Goal: Task Accomplishment & Management: Manage account settings

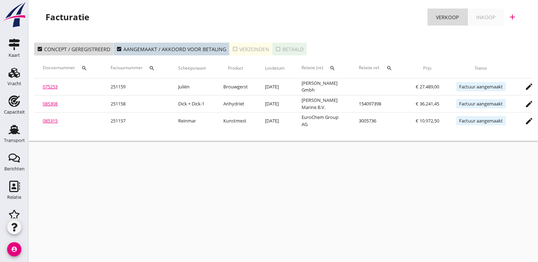
scroll to position [0, 60]
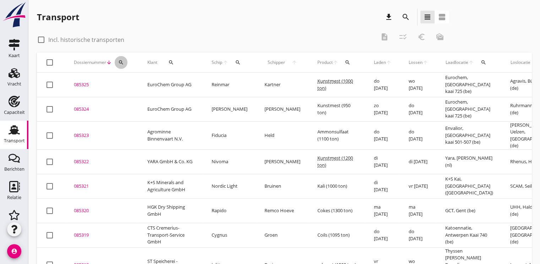
click at [124, 64] on icon "search" at bounding box center [121, 63] width 6 height 6
click at [128, 83] on input "Zoeken op dossiernummer..." at bounding box center [155, 82] width 74 height 11
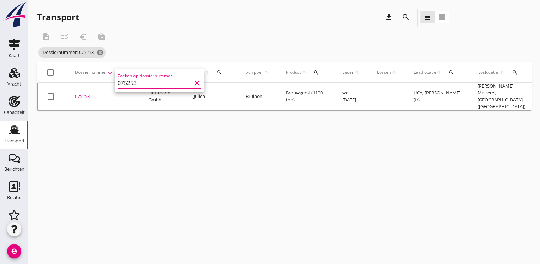
type input "075253"
click at [81, 97] on div "075253" at bounding box center [103, 96] width 57 height 7
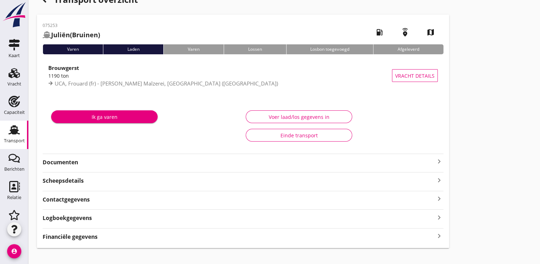
scroll to position [26, 0]
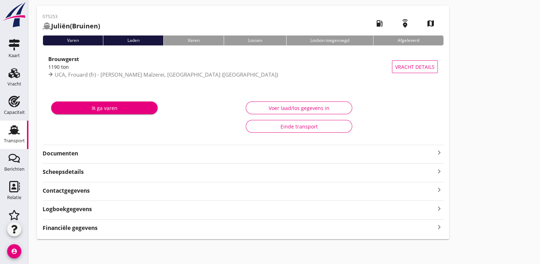
click at [82, 229] on strong "Financiële gegevens" at bounding box center [70, 228] width 55 height 8
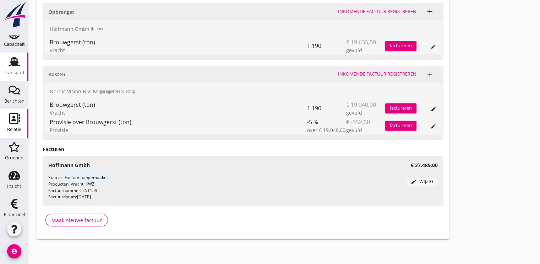
scroll to position [71, 0]
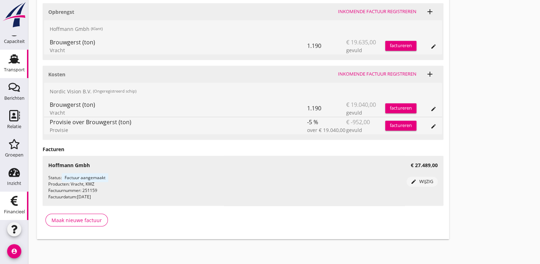
click at [11, 206] on icon "Financieel" at bounding box center [14, 200] width 11 height 11
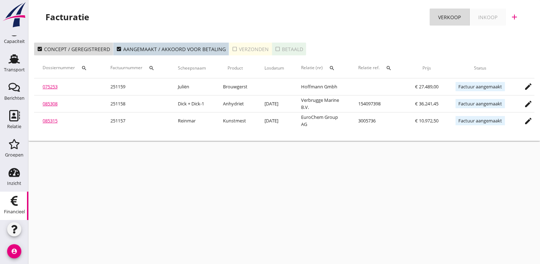
scroll to position [0, 57]
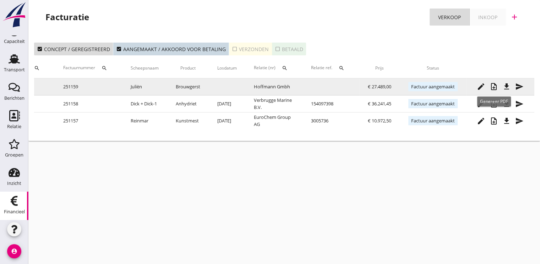
click at [495, 89] on icon "note_add" at bounding box center [494, 86] width 9 height 9
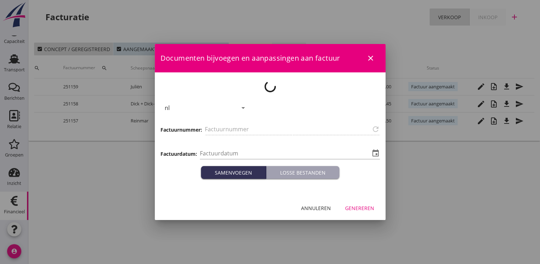
type input "251159"
type input "[DATE]"
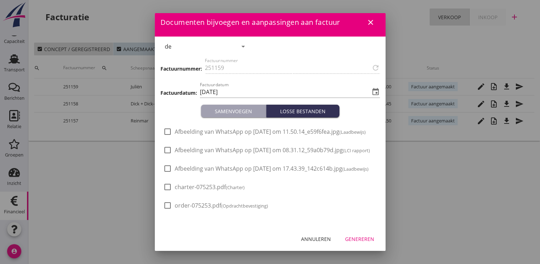
scroll to position [24, 0]
click at [354, 240] on div "Genereren" at bounding box center [359, 239] width 29 height 7
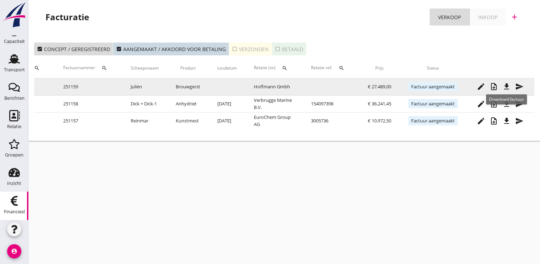
click at [507, 87] on icon "file_download" at bounding box center [507, 86] width 9 height 9
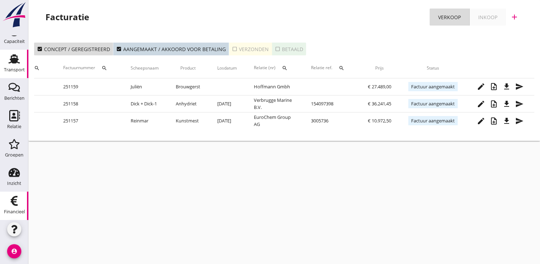
click at [14, 61] on use at bounding box center [14, 58] width 11 height 9
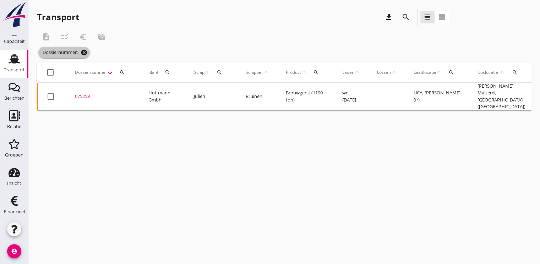
click at [86, 51] on icon "cancel" at bounding box center [84, 52] width 7 height 7
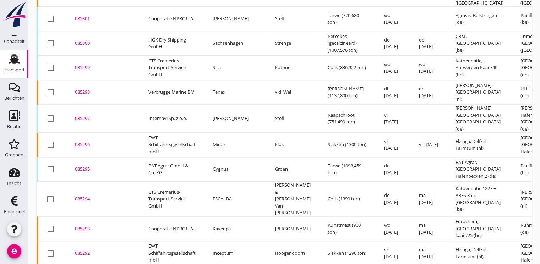
scroll to position [720, 0]
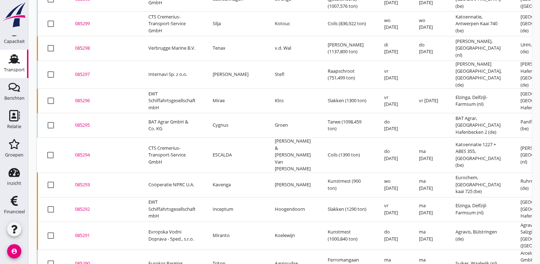
click at [87, 206] on div "085292" at bounding box center [103, 209] width 57 height 7
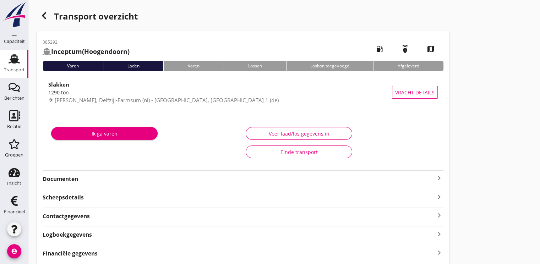
scroll to position [26, 0]
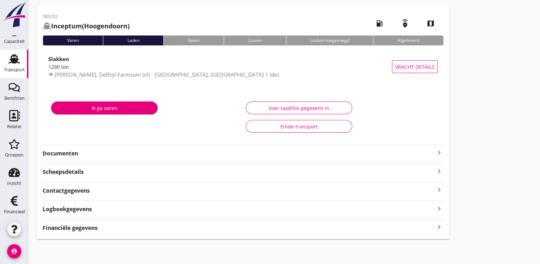
click at [73, 226] on strong "Financiële gegevens" at bounding box center [70, 228] width 55 height 8
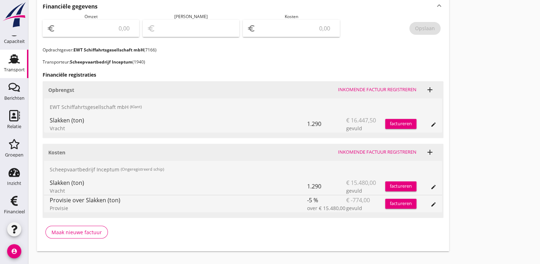
scroll to position [260, 0]
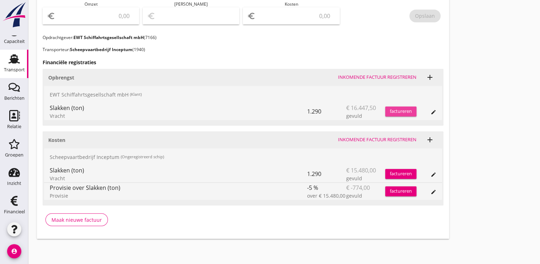
click at [399, 109] on div "factureren" at bounding box center [401, 111] width 31 height 7
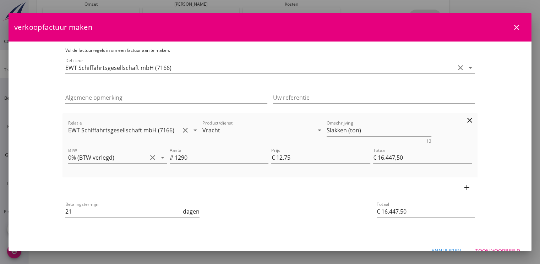
scroll to position [13, 0]
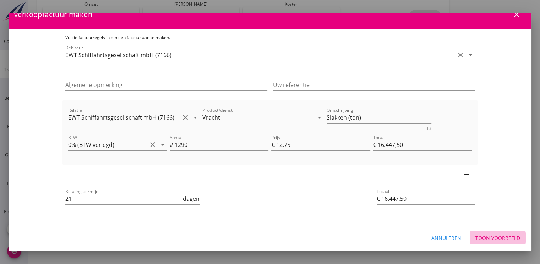
click at [499, 238] on div "Toon voorbeeld" at bounding box center [498, 238] width 45 height 7
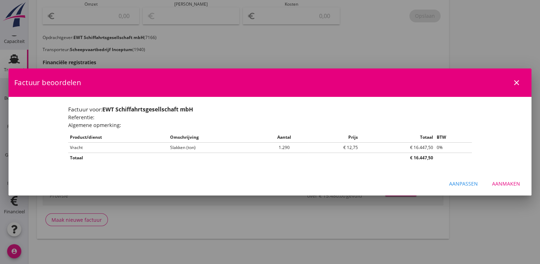
click at [508, 181] on div "Aanmaken" at bounding box center [507, 183] width 28 height 7
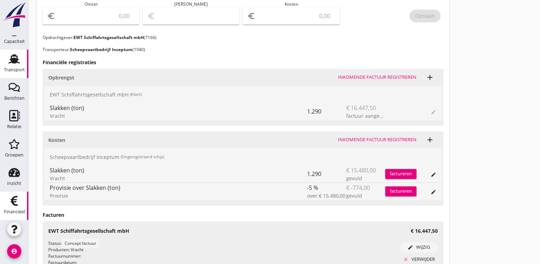
click at [12, 205] on use at bounding box center [14, 201] width 7 height 10
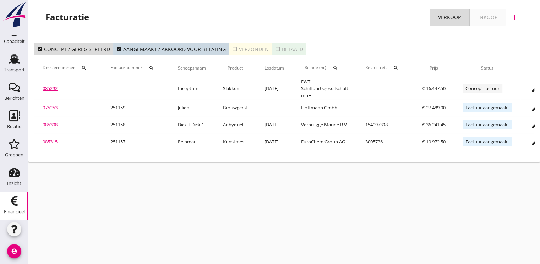
scroll to position [0, 64]
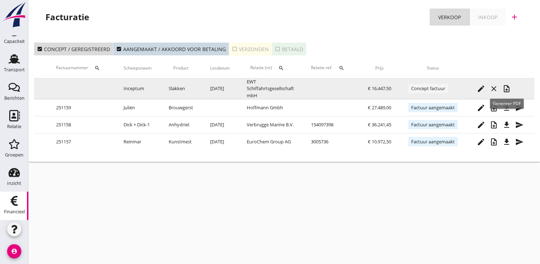
click at [505, 88] on icon "note_add" at bounding box center [507, 89] width 9 height 9
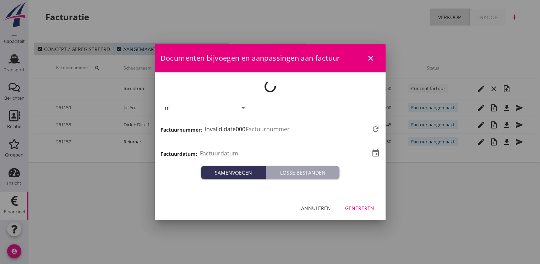
type input "[DATE]"
type input "1160"
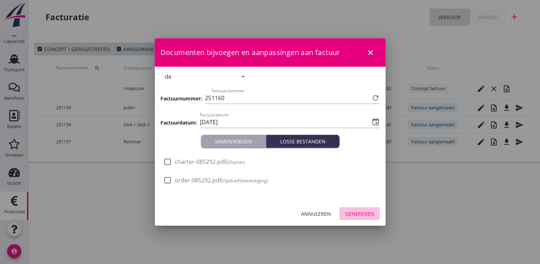
click at [359, 210] on div "Genereren" at bounding box center [359, 213] width 29 height 7
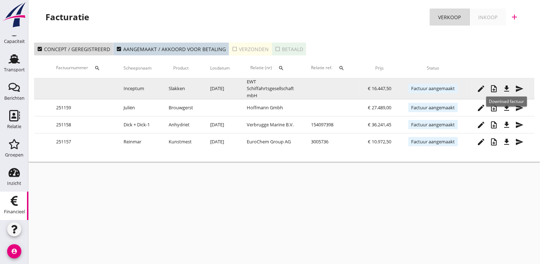
click at [506, 88] on icon "file_download" at bounding box center [507, 89] width 9 height 9
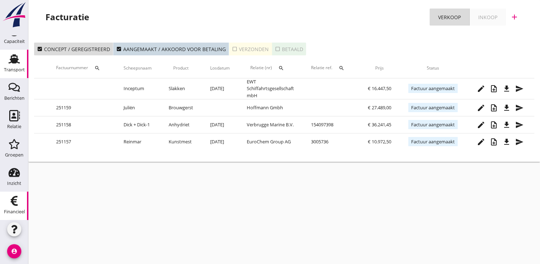
click at [6, 65] on div "Transport" at bounding box center [14, 70] width 21 height 10
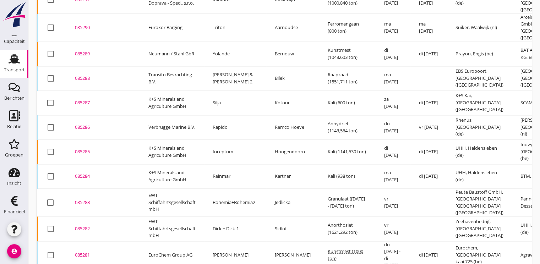
scroll to position [964, 0]
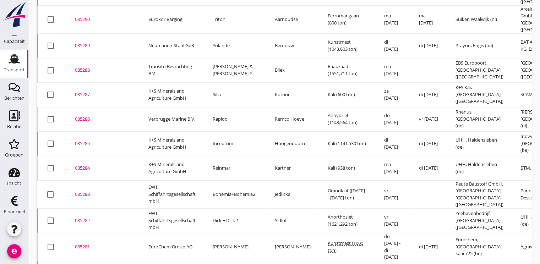
click at [84, 191] on div "085283" at bounding box center [103, 194] width 57 height 7
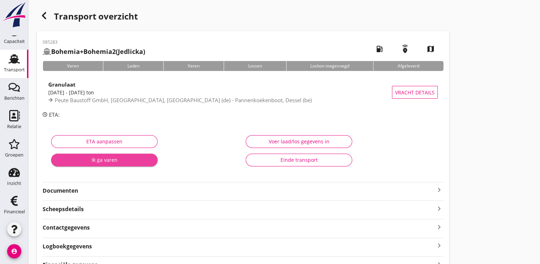
click at [109, 164] on button "Ik ga varen" at bounding box center [104, 160] width 107 height 13
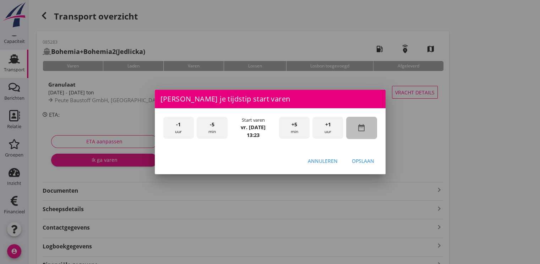
click at [364, 128] on icon "date_range" at bounding box center [361, 128] width 9 height 9
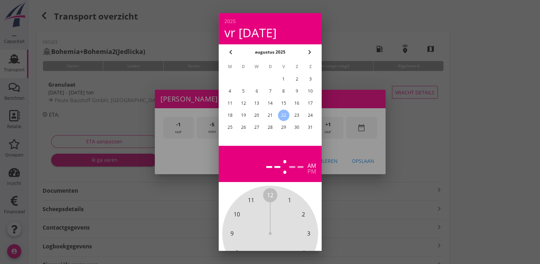
click at [269, 112] on div "21" at bounding box center [269, 115] width 11 height 11
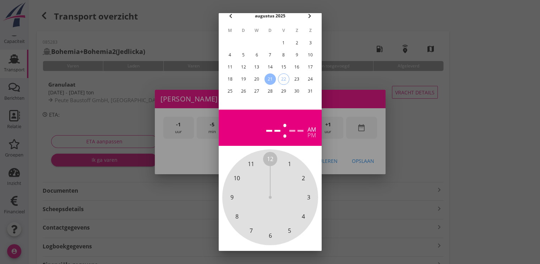
scroll to position [64, 0]
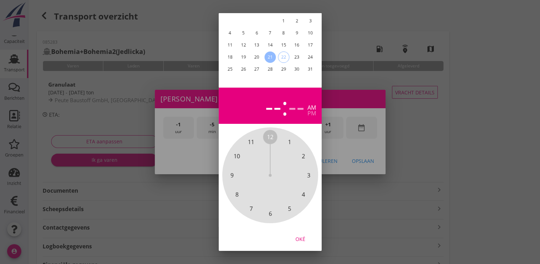
drag, startPoint x: 303, startPoint y: 232, endPoint x: 318, endPoint y: 121, distance: 112.7
click at [303, 236] on div "Oké" at bounding box center [301, 239] width 20 height 7
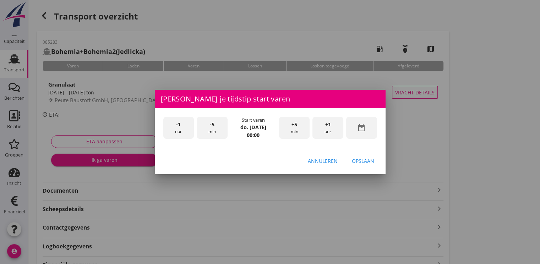
click at [332, 130] on div "+1 uur" at bounding box center [328, 128] width 31 height 22
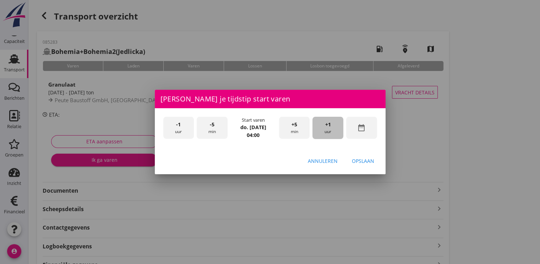
click at [332, 130] on div "+1 uur" at bounding box center [328, 128] width 31 height 22
click at [364, 158] on div "Opslaan" at bounding box center [363, 160] width 22 height 7
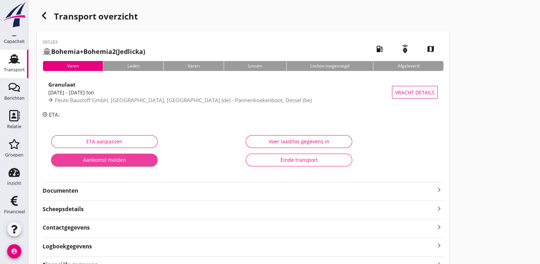
click at [106, 157] on div "Aankomst melden" at bounding box center [104, 159] width 95 height 7
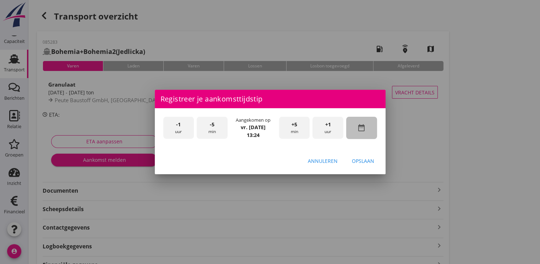
click at [363, 125] on icon "date_range" at bounding box center [361, 128] width 9 height 9
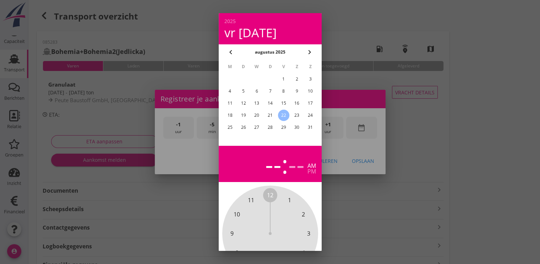
click at [272, 118] on div "21" at bounding box center [269, 115] width 11 height 11
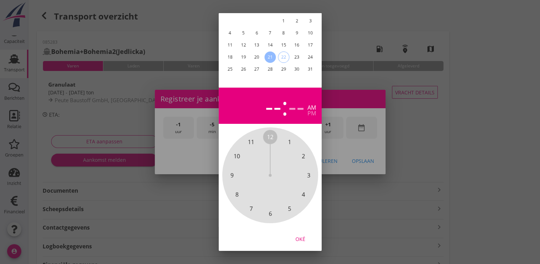
click at [302, 236] on div "Oké" at bounding box center [301, 239] width 20 height 7
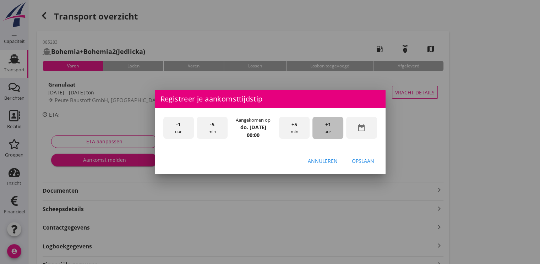
click at [329, 132] on div "+1 uur" at bounding box center [328, 128] width 31 height 22
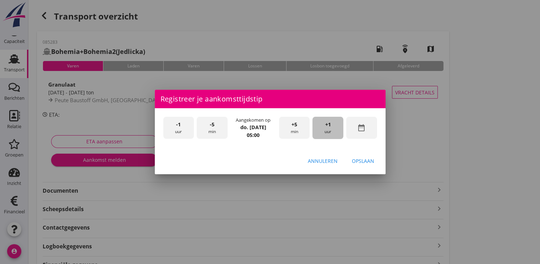
click at [329, 132] on div "+1 uur" at bounding box center [328, 128] width 31 height 22
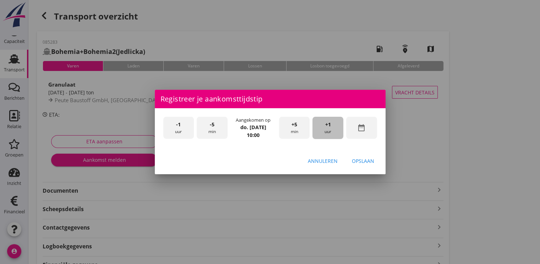
click at [329, 132] on div "+1 uur" at bounding box center [328, 128] width 31 height 22
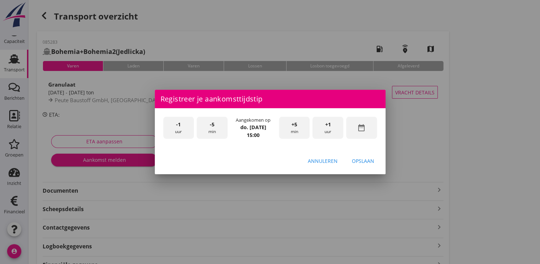
click at [361, 158] on div "Opslaan" at bounding box center [363, 160] width 22 height 7
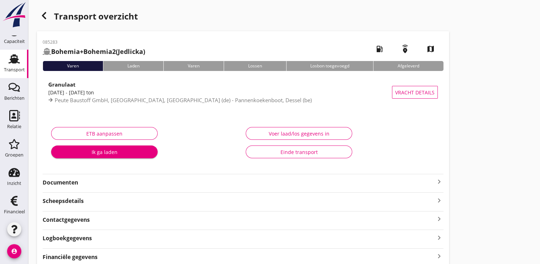
click at [102, 152] on div "Ik ga laden" at bounding box center [104, 152] width 95 height 7
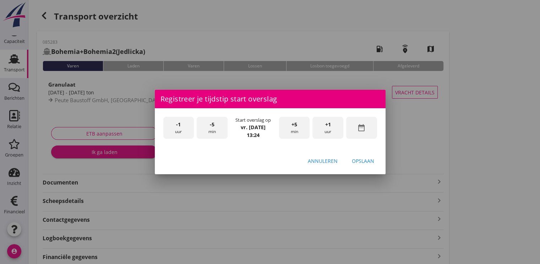
click at [182, 121] on div "-1 uur" at bounding box center [178, 128] width 31 height 22
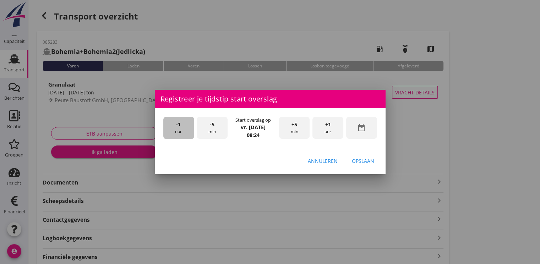
click at [182, 121] on div "-1 uur" at bounding box center [178, 128] width 31 height 22
click at [218, 127] on div "-5 min" at bounding box center [212, 128] width 31 height 22
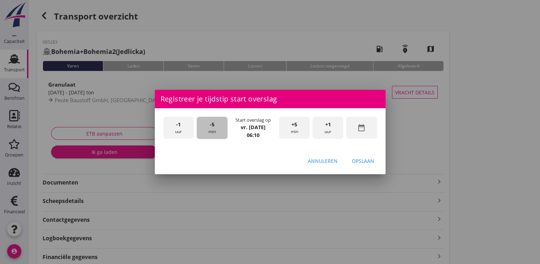
click at [218, 127] on div "-5 min" at bounding box center [212, 128] width 31 height 22
click at [364, 161] on div "Opslaan" at bounding box center [363, 160] width 22 height 7
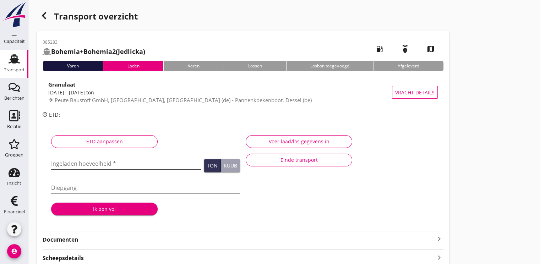
click at [63, 163] on input "Ingeladen hoeveelheid *" at bounding box center [126, 163] width 150 height 11
type input "1909.430"
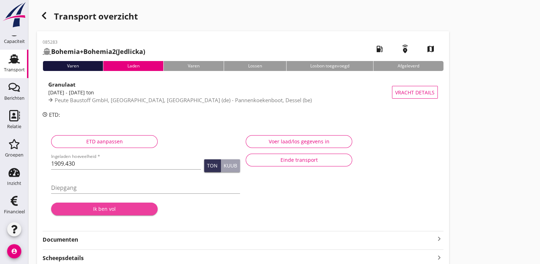
click at [119, 208] on div "Ik ben vol" at bounding box center [104, 208] width 95 height 7
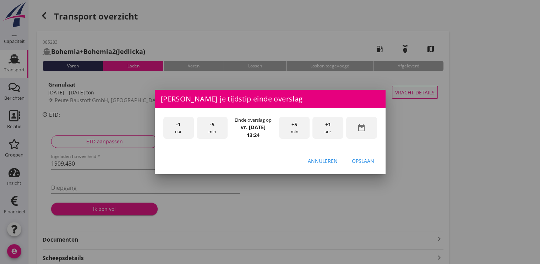
click at [185, 129] on div "-1 uur" at bounding box center [178, 128] width 31 height 22
click at [298, 127] on div "+5 min" at bounding box center [294, 128] width 31 height 22
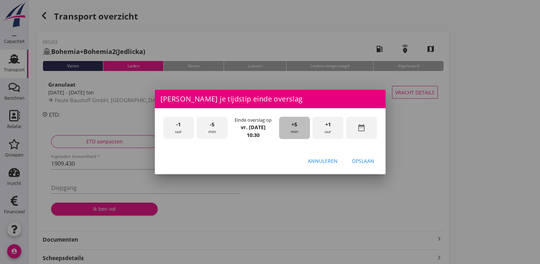
click at [298, 127] on div "+5 min" at bounding box center [294, 128] width 31 height 22
click at [362, 159] on div "Opslaan" at bounding box center [363, 160] width 22 height 7
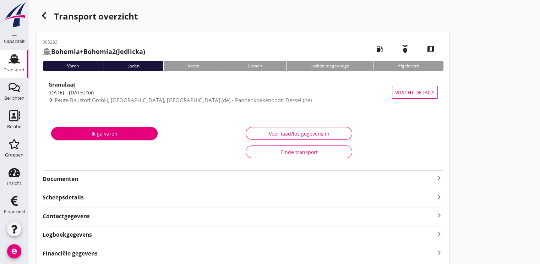
click at [114, 134] on div "Ik ga varen" at bounding box center [104, 133] width 95 height 7
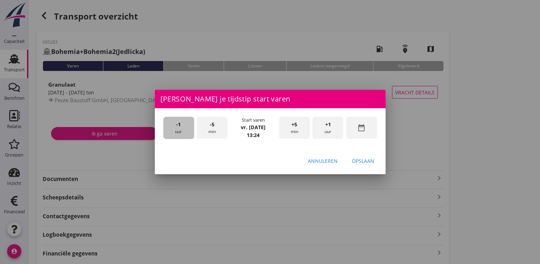
click at [175, 127] on div "-1 uur" at bounding box center [178, 128] width 31 height 22
click at [286, 126] on div "+5 min" at bounding box center [294, 128] width 31 height 22
click at [369, 162] on div "Opslaan" at bounding box center [363, 160] width 22 height 7
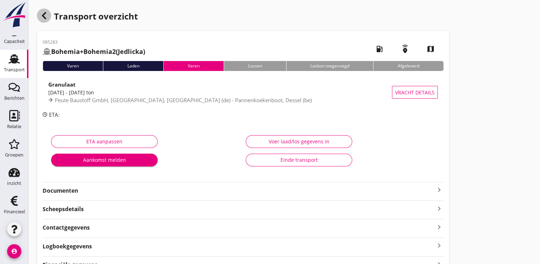
click at [46, 17] on icon "button" at bounding box center [44, 15] width 9 height 9
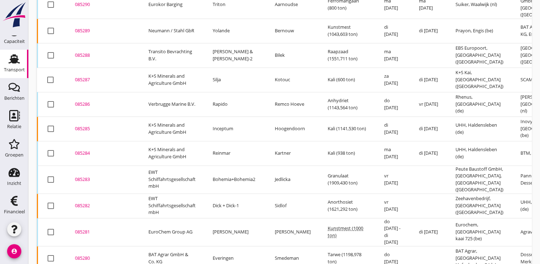
scroll to position [964, 0]
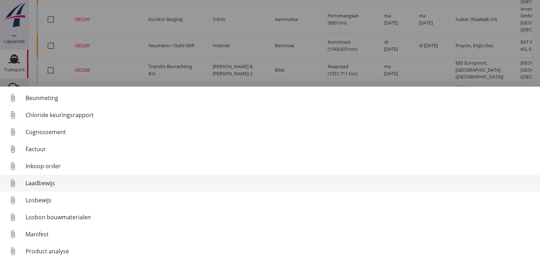
click at [45, 184] on div "Laadbewijs" at bounding box center [280, 183] width 509 height 9
click at [43, 181] on div "Laadbewijs" at bounding box center [280, 183] width 509 height 9
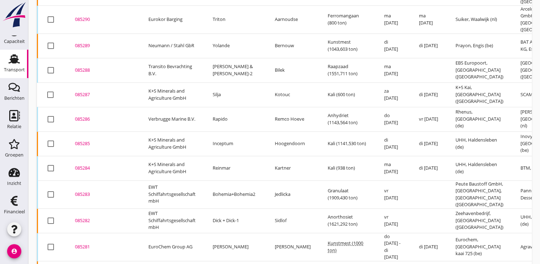
click at [87, 191] on div "085283" at bounding box center [103, 194] width 57 height 7
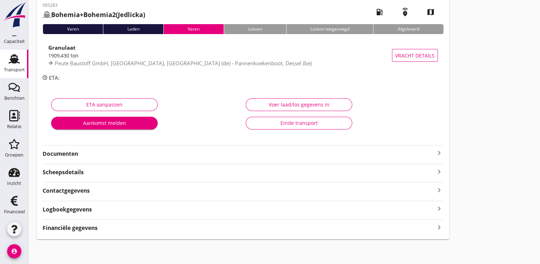
scroll to position [37, 0]
click at [87, 224] on strong "Financiële gegevens" at bounding box center [70, 228] width 55 height 8
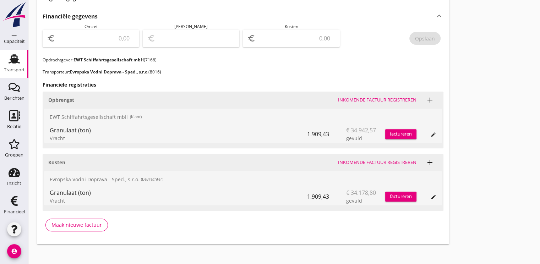
scroll to position [254, 0]
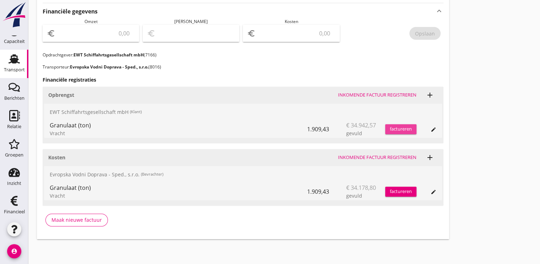
click at [404, 128] on div "factureren" at bounding box center [401, 129] width 31 height 7
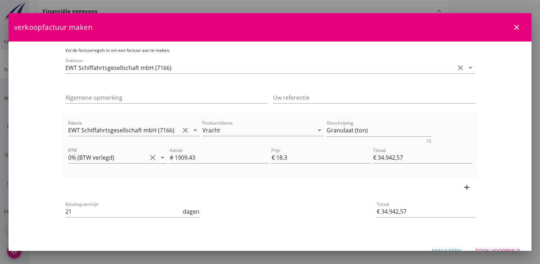
scroll to position [13, 0]
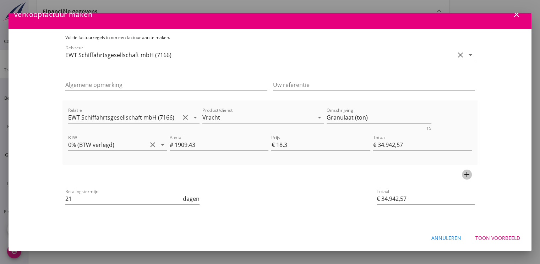
click at [463, 174] on icon "add" at bounding box center [467, 175] width 9 height 9
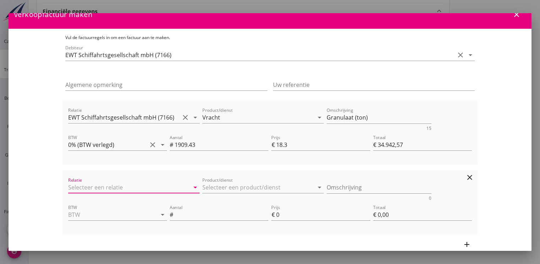
click at [77, 188] on input "Relatie" at bounding box center [124, 187] width 112 height 11
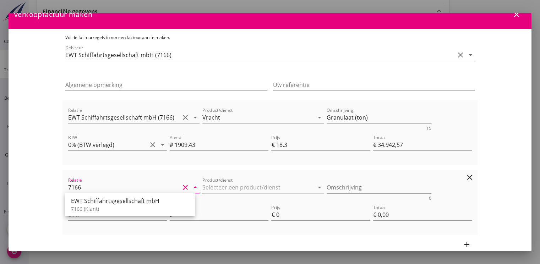
type input "7166"
click at [217, 188] on input "Product/dienst" at bounding box center [259, 187] width 112 height 11
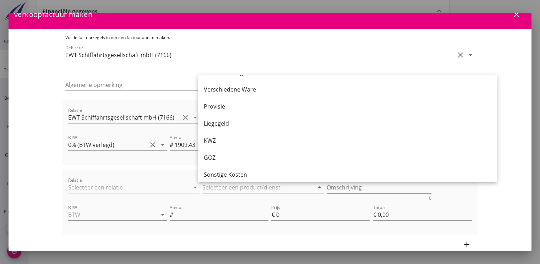
scroll to position [497, 0]
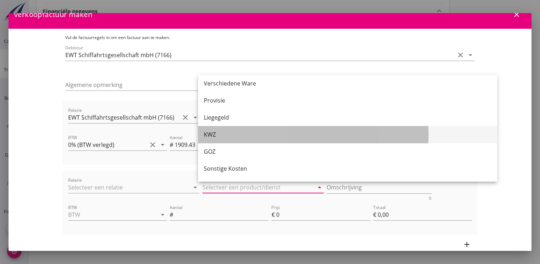
click at [218, 132] on div "KWZ" at bounding box center [348, 134] width 288 height 9
type input "KWZ"
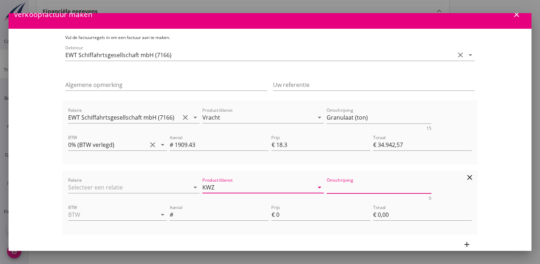
click at [343, 188] on textarea "Omschrijving" at bounding box center [379, 188] width 105 height 12
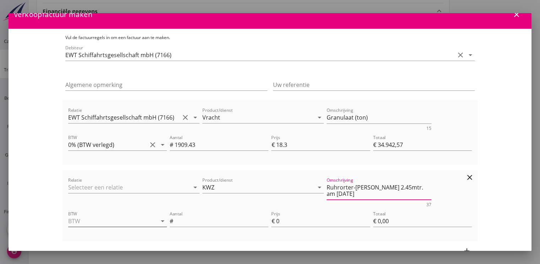
type textarea "Ruhrorter-[PERSON_NAME] 2.45mtr. am [DATE]"
click at [99, 225] on input "BTW" at bounding box center [107, 221] width 79 height 11
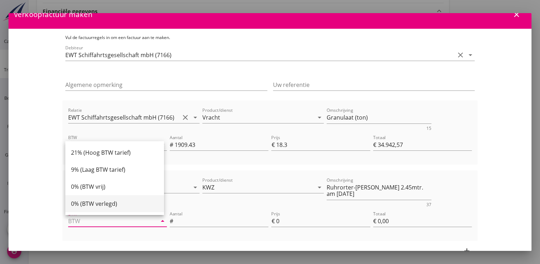
click at [113, 203] on div "0% (BTW verlegd)" at bounding box center [114, 204] width 87 height 9
type input "0% (BTW verlegd)"
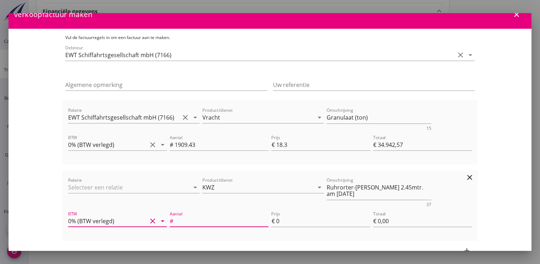
click at [179, 225] on input "Aantal" at bounding box center [222, 221] width 94 height 11
type input "0.1"
click at [282, 217] on input "0" at bounding box center [323, 221] width 94 height 11
type input "€ 34.942,87"
type input "03"
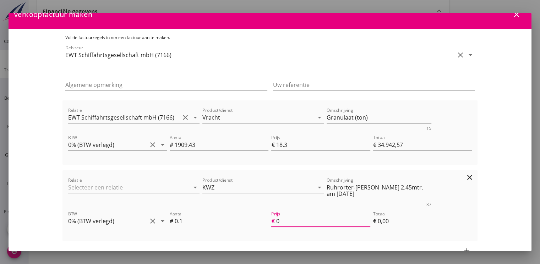
type input "€ 0,30"
type input "€ 34.945,97"
type input "034"
type input "€ 3,40"
type input "€ 34.977,47"
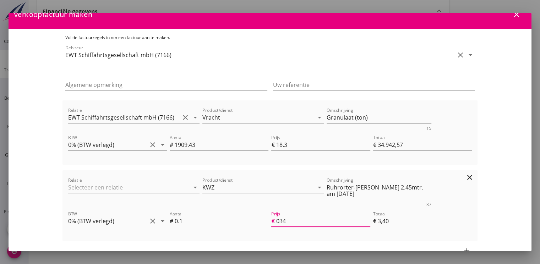
type input "0349"
type input "€ 34,90"
type input "€ 35.291,97"
type input "03494"
type input "€ 349,40"
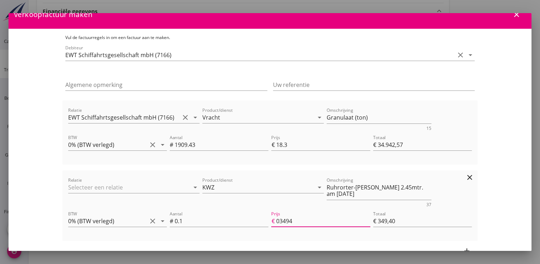
type input "€ 38.436,77"
type input "034942"
type input "€ 3.494,20"
type input "€ 38.436,82"
type input "034942.5"
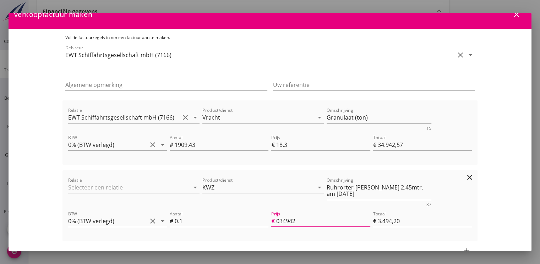
type input "€ 3.494,25"
type input "€ 38.436,83"
type input "034942.57"
type input "€ 3.494,26"
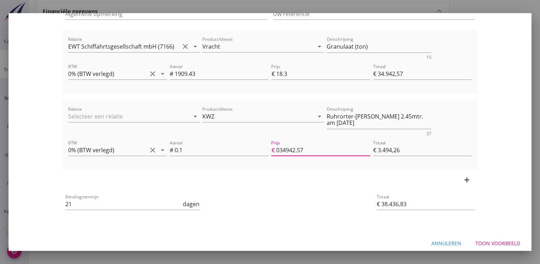
scroll to position [90, 0]
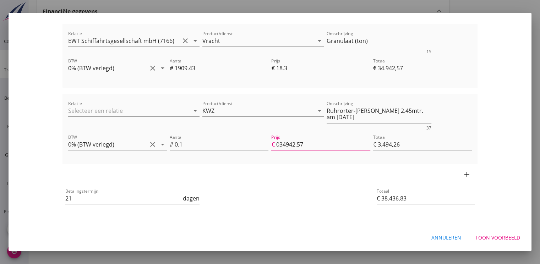
type input "034942.57"
click at [498, 235] on div "Toon voorbeeld" at bounding box center [498, 237] width 45 height 7
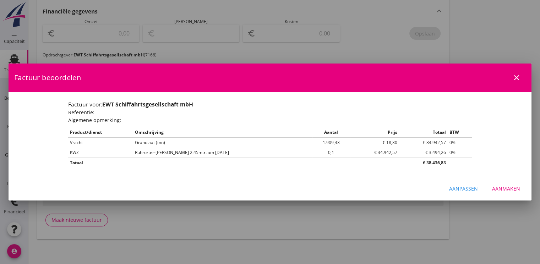
scroll to position [0, 0]
click at [505, 188] on div "Aanmaken" at bounding box center [507, 188] width 28 height 7
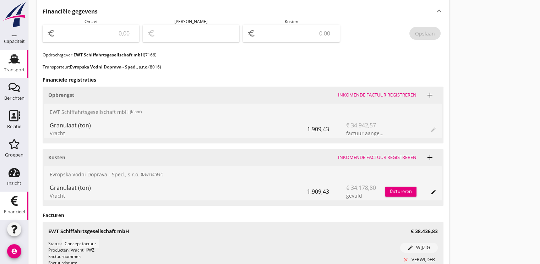
scroll to position [72, 0]
click at [10, 205] on icon "Financieel" at bounding box center [14, 199] width 11 height 11
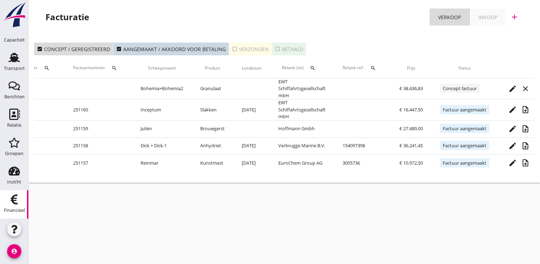
scroll to position [0, 80]
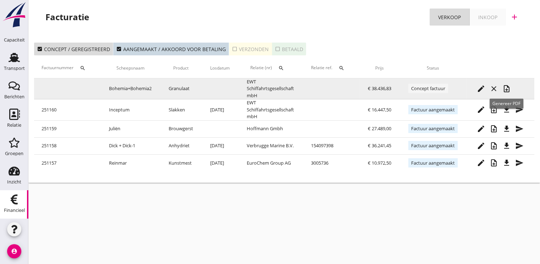
click at [505, 91] on icon "note_add" at bounding box center [507, 89] width 9 height 9
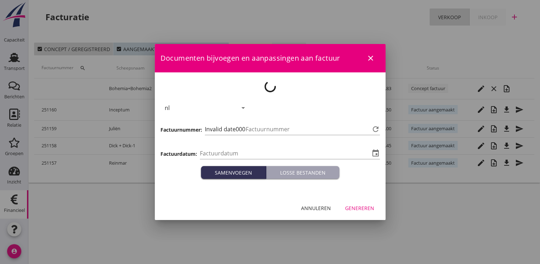
type input "[DATE]"
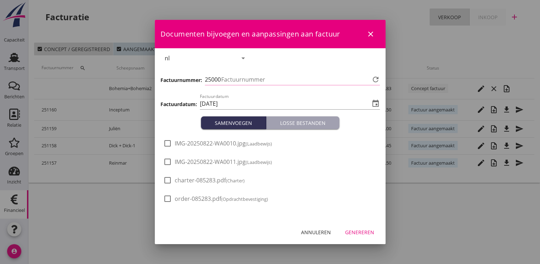
type input "1161"
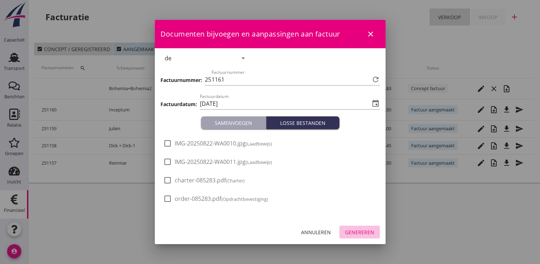
click at [369, 233] on div "Genereren" at bounding box center [359, 232] width 29 height 7
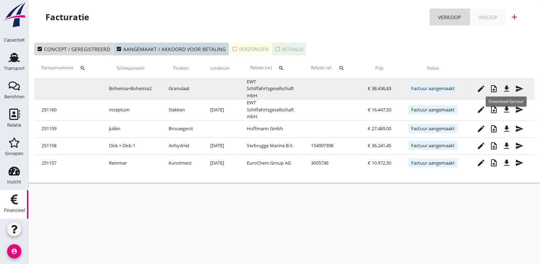
click at [504, 90] on icon "file_download" at bounding box center [507, 89] width 9 height 9
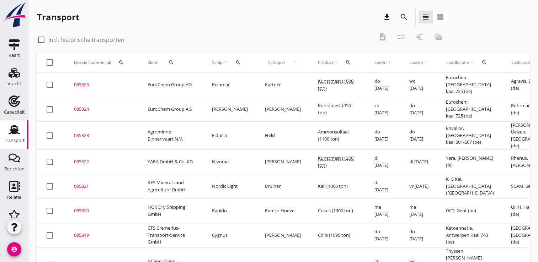
click at [118, 64] on icon "search" at bounding box center [121, 63] width 6 height 6
click at [120, 82] on input "Zoeken op dossiernummer..." at bounding box center [155, 82] width 74 height 11
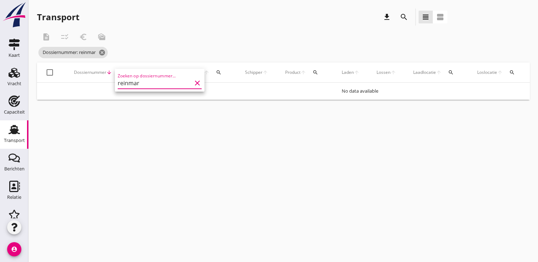
click at [150, 85] on input "reinmar" at bounding box center [155, 82] width 74 height 11
type input "r"
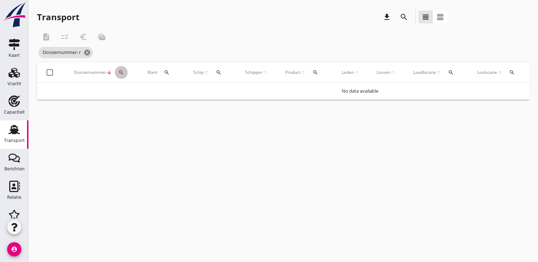
click at [120, 70] on icon "search" at bounding box center [121, 73] width 6 height 6
click at [129, 91] on input "r" at bounding box center [155, 92] width 74 height 11
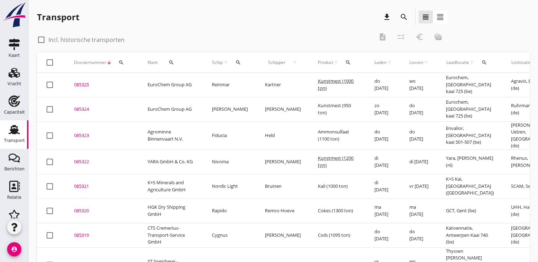
click at [117, 64] on div "search" at bounding box center [121, 63] width 13 height 6
click at [132, 82] on input "Zoeken op dossiernummer..." at bounding box center [155, 82] width 74 height 11
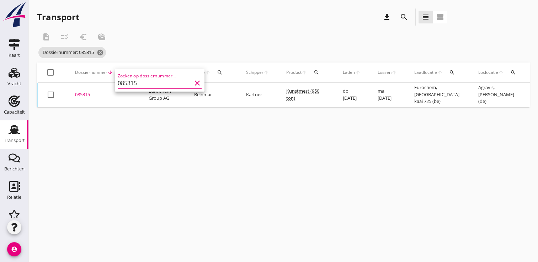
type input "085315"
click at [81, 96] on div "085315" at bounding box center [103, 94] width 57 height 7
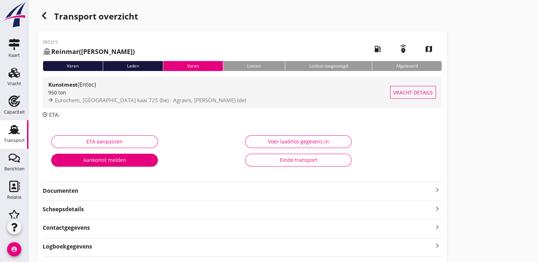
click at [127, 99] on span "Eurochem, Antwerpen kaai 725 (be) - Agravis, Lingen (de)" at bounding box center [150, 100] width 191 height 7
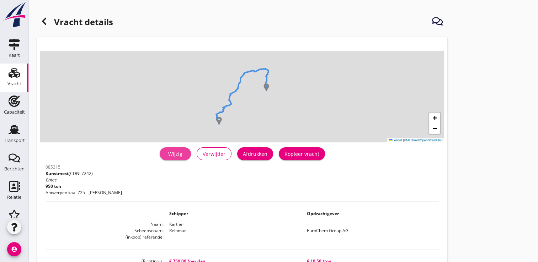
click at [173, 151] on div "Wijzig" at bounding box center [175, 153] width 20 height 7
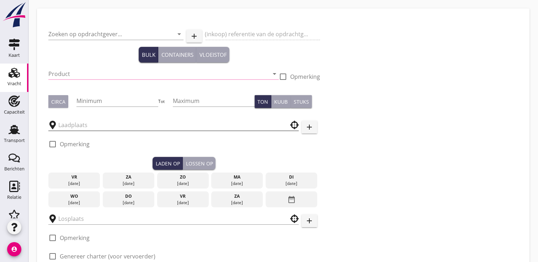
type input "EuroChem Group AG"
type input "Kunstmest (7242)"
checkbox input "true"
type input "1000"
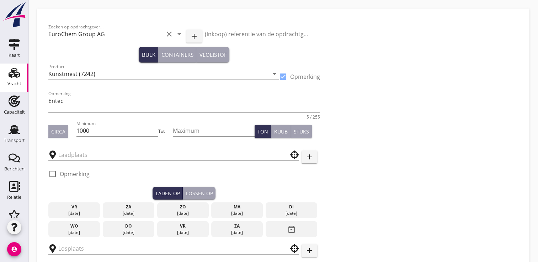
type input "Eurochem"
type input "Agravis"
checkbox input "true"
type input "750"
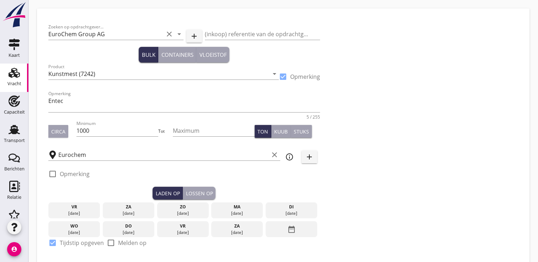
checkbox input "false"
radio input "false"
checkbox input "true"
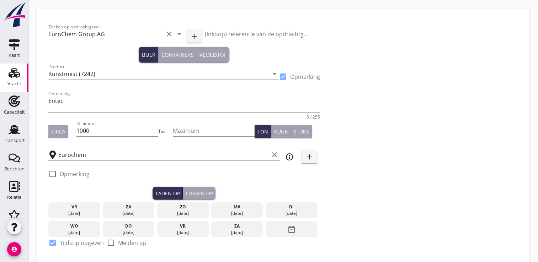
checkbox input "true"
type input "2"
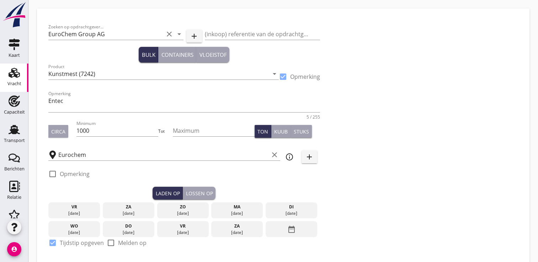
type input "21"
type input "10.5"
checkbox input "false"
radio input "false"
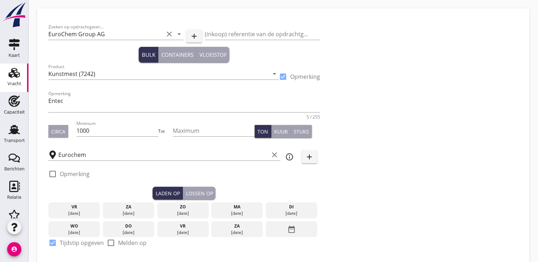
radio input "false"
checkbox input "true"
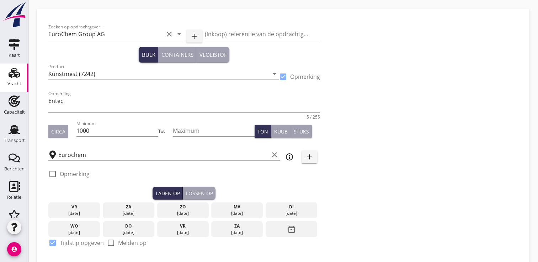
type input "24"
type input "2"
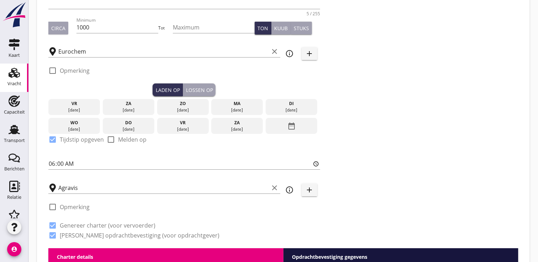
scroll to position [107, 0]
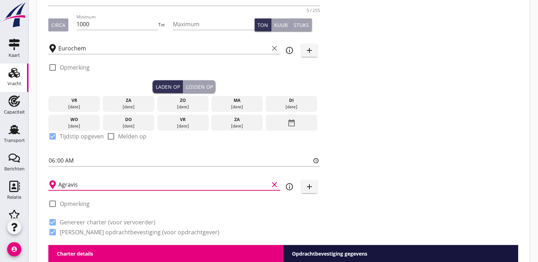
click at [82, 183] on input "Agravis" at bounding box center [163, 184] width 210 height 11
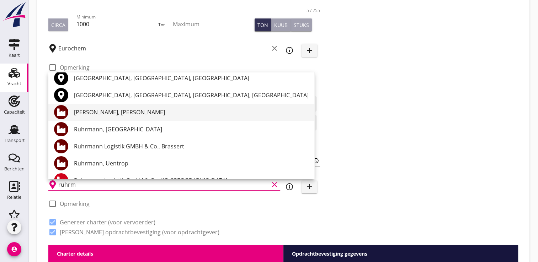
scroll to position [36, 0]
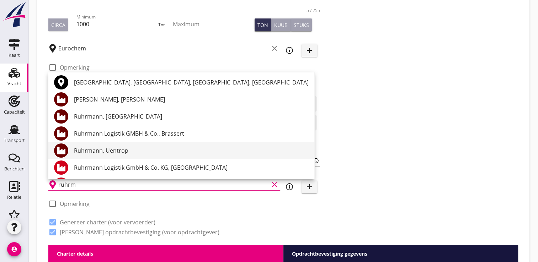
click at [128, 146] on div "Ruhrmann, Uentrop" at bounding box center [191, 150] width 235 height 9
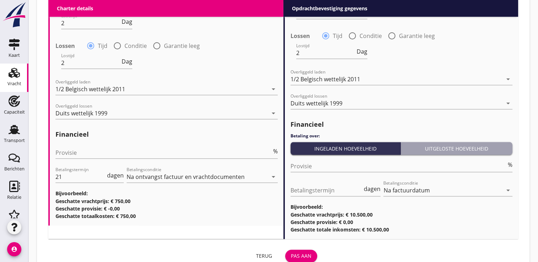
scroll to position [838, 0]
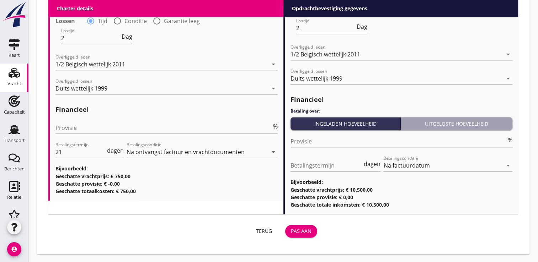
type input "Ruhrmann, Uentrop"
click at [303, 228] on div "Pas aan" at bounding box center [301, 230] width 21 height 7
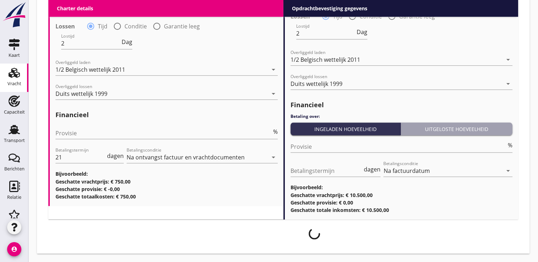
scroll to position [833, 0]
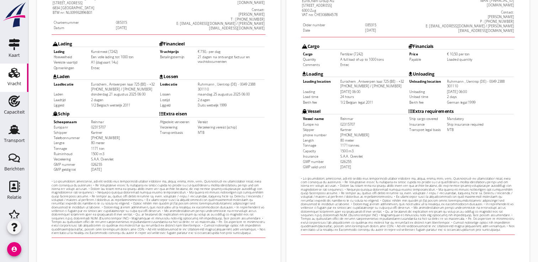
scroll to position [209, 0]
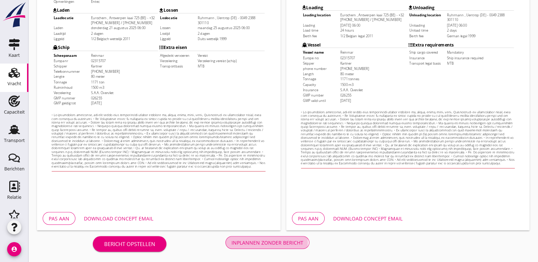
click at [292, 244] on div "Inplannen zonder bericht" at bounding box center [267, 242] width 72 height 7
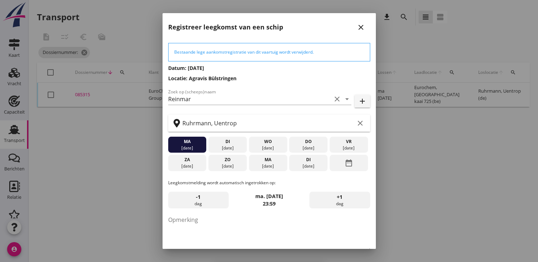
scroll to position [39, 0]
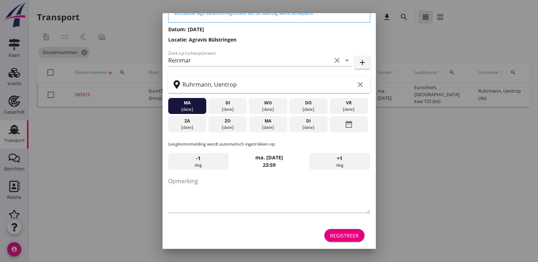
click at [343, 235] on div "Registreer" at bounding box center [344, 235] width 29 height 7
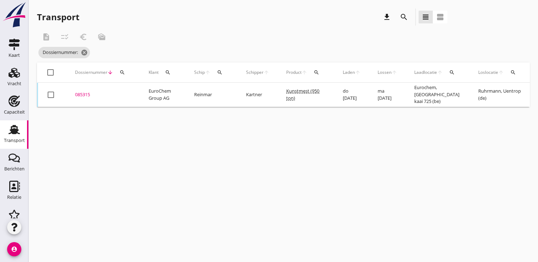
click at [84, 96] on div "085315" at bounding box center [103, 94] width 57 height 7
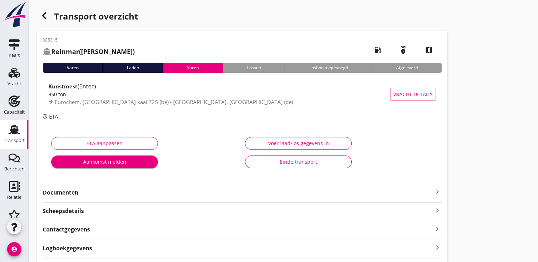
scroll to position [41, 0]
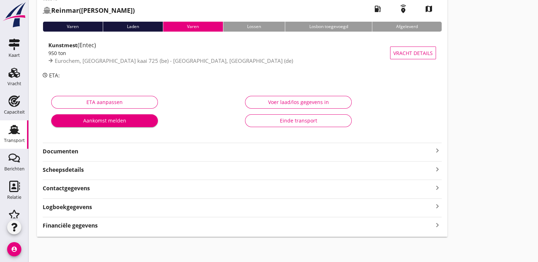
click at [71, 226] on strong "Financiële gegevens" at bounding box center [70, 226] width 55 height 8
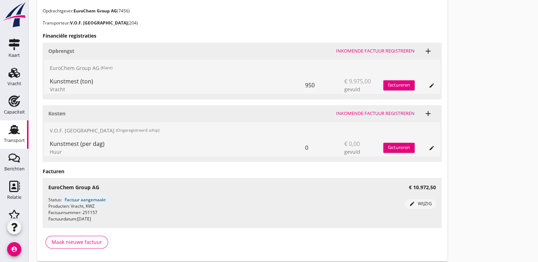
scroll to position [324, 0]
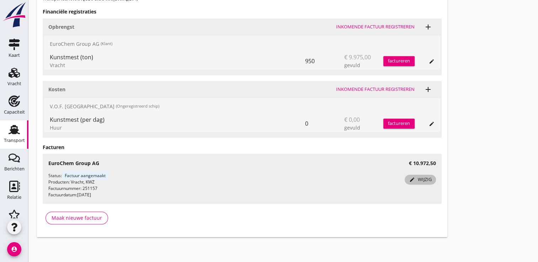
click at [416, 179] on div "edit wijzig" at bounding box center [420, 179] width 26 height 7
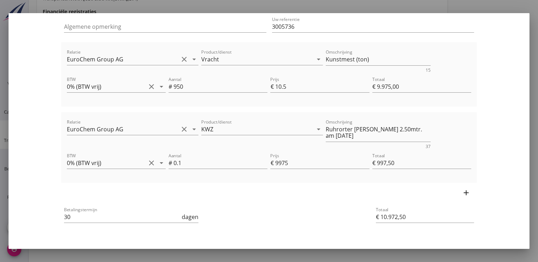
scroll to position [91, 0]
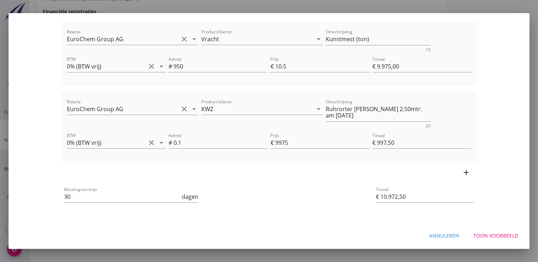
click at [488, 234] on div "Toon voorbeeld" at bounding box center [495, 235] width 45 height 7
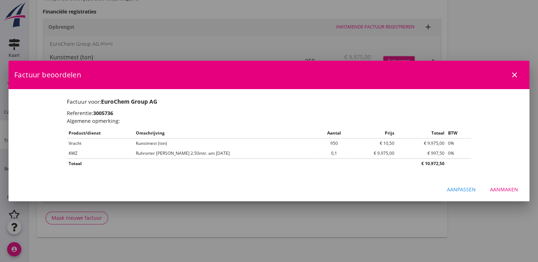
scroll to position [0, 0]
click at [503, 191] on div "Aanmaken" at bounding box center [504, 189] width 28 height 7
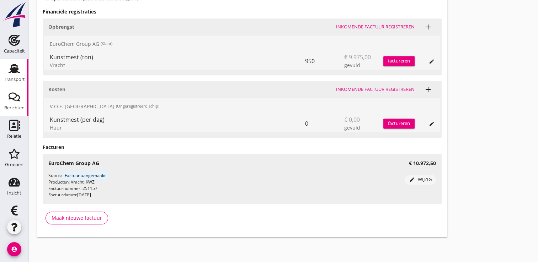
scroll to position [74, 0]
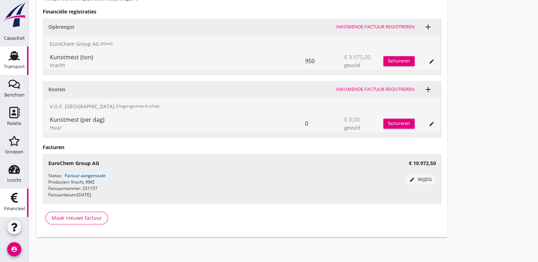
click at [11, 202] on use at bounding box center [14, 198] width 7 height 10
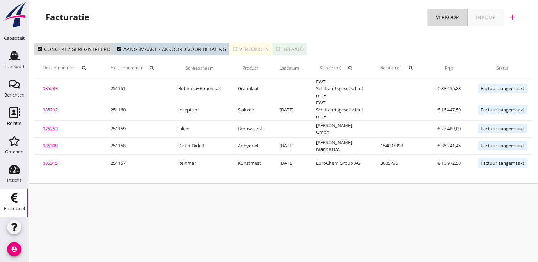
scroll to position [0, 83]
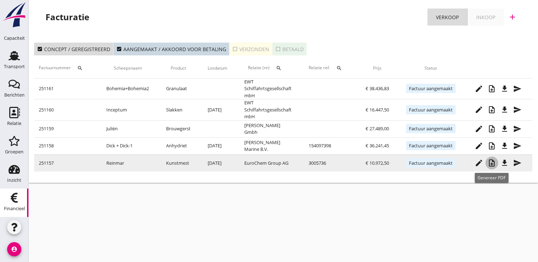
click at [491, 162] on icon "note_add" at bounding box center [491, 163] width 9 height 9
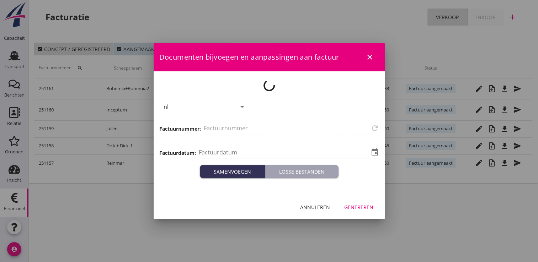
type input "251157"
type input "[DATE]"
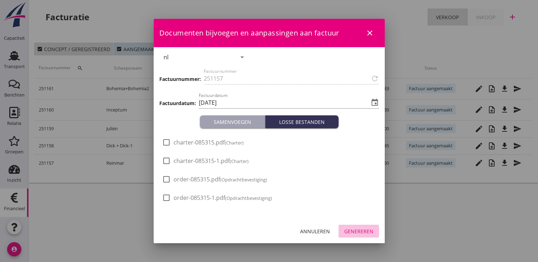
click at [351, 233] on div "Genereren" at bounding box center [358, 231] width 29 height 7
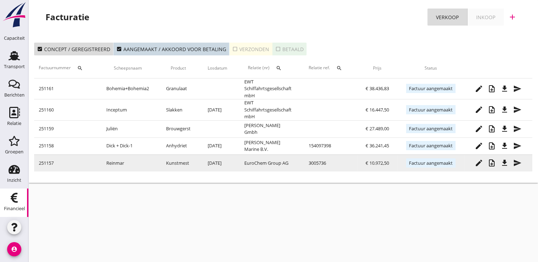
click at [505, 163] on icon "file_download" at bounding box center [504, 163] width 9 height 9
